Goal: Use online tool/utility: Utilize a website feature to perform a specific function

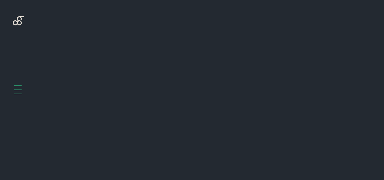
scroll to position [203, 0]
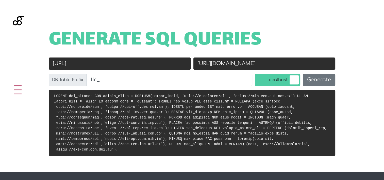
click at [127, 59] on input "[URL]" at bounding box center [120, 63] width 142 height 12
paste input "s://[DOMAIN_NAME]"
type input "[URL][DOMAIN_NAME]"
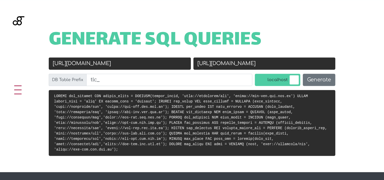
click at [248, 63] on input "[URL][DOMAIN_NAME]" at bounding box center [265, 63] width 142 height 12
click at [248, 63] on input "https://stg-tlc.ids.com.lb" at bounding box center [265, 63] width 142 height 12
paste input "mirena.beauty"
click at [212, 62] on input "[URL][DOMAIN_NAME]" at bounding box center [265, 63] width 142 height 12
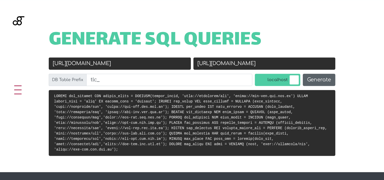
type input "[URL][DOMAIN_NAME]"
click at [307, 79] on button "Generate" at bounding box center [319, 80] width 33 height 12
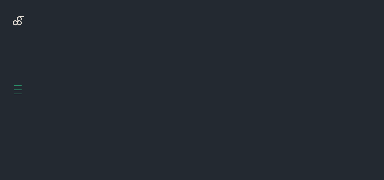
scroll to position [203, 0]
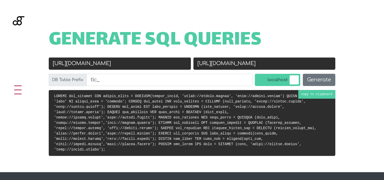
click at [311, 95] on code at bounding box center [190, 122] width 273 height 57
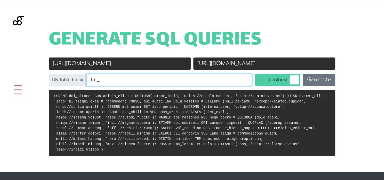
click at [96, 77] on input "tlc_" at bounding box center [169, 80] width 166 height 12
type input "vr_"
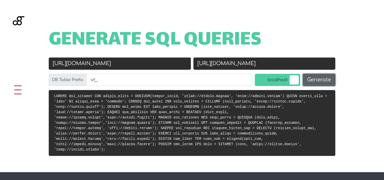
click at [331, 79] on button "Generate" at bounding box center [319, 80] width 33 height 12
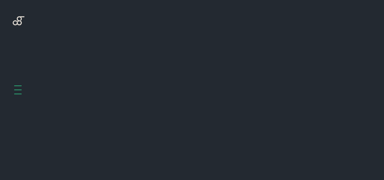
scroll to position [203, 0]
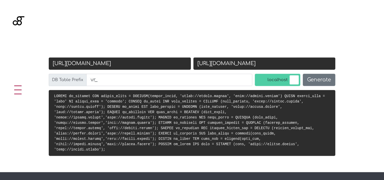
click at [310, 93] on pre at bounding box center [192, 123] width 287 height 66
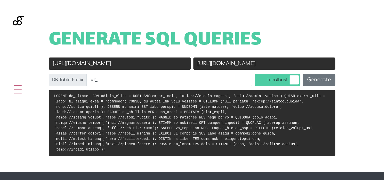
click at [236, 63] on input "[URL][DOMAIN_NAME]" at bounding box center [265, 63] width 142 height 12
